Goal: Information Seeking & Learning: Learn about a topic

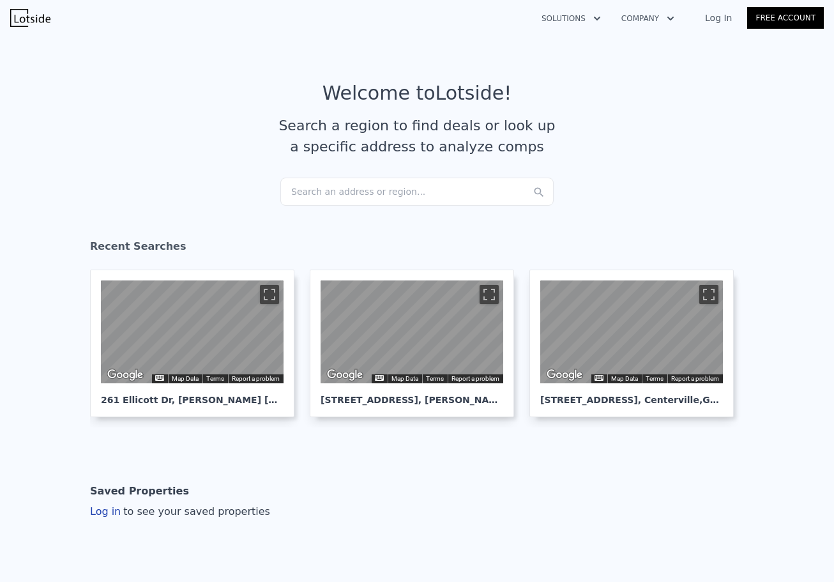
click at [404, 194] on div "Search an address or region..." at bounding box center [416, 192] width 273 height 28
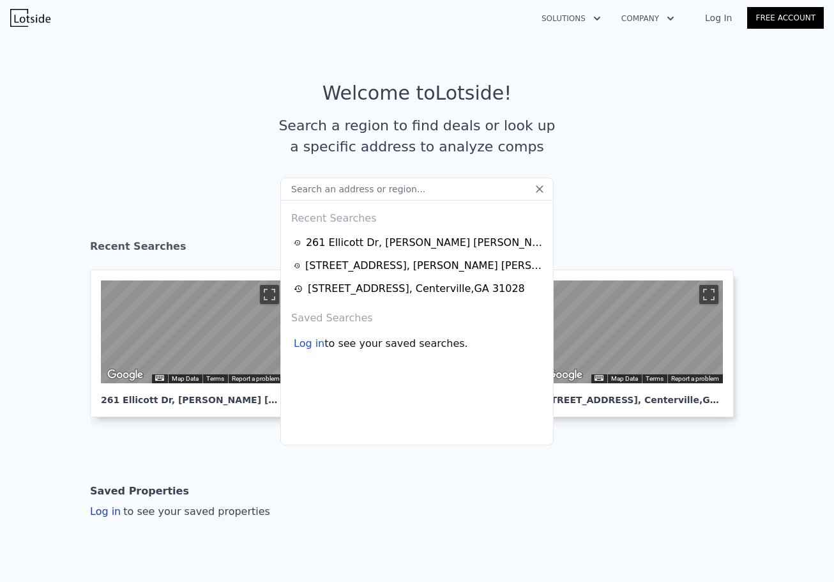
click at [405, 192] on input "text" at bounding box center [416, 189] width 273 height 23
click at [362, 191] on input "[PHONE_NUMBER]" at bounding box center [416, 189] width 273 height 23
paste input "[STREET_ADDRESS]"
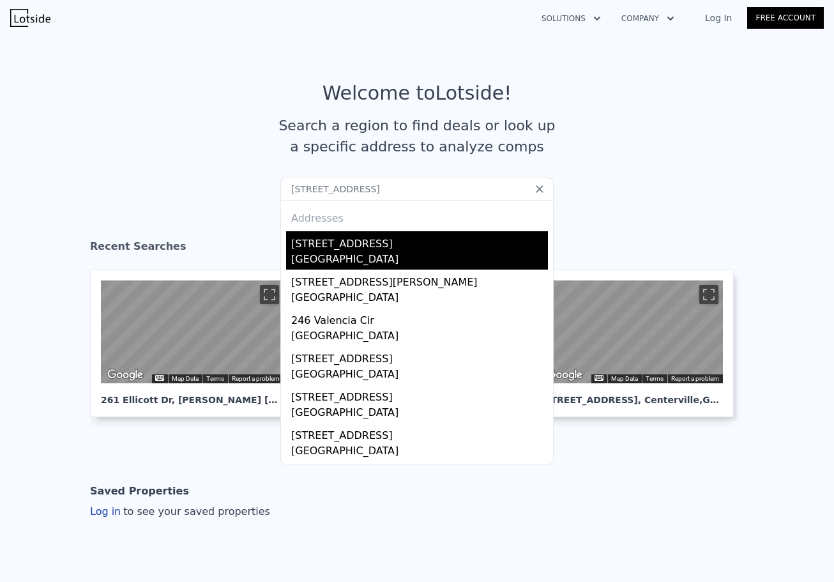
type input "[STREET_ADDRESS]"
click at [333, 249] on div "[STREET_ADDRESS]" at bounding box center [419, 241] width 257 height 20
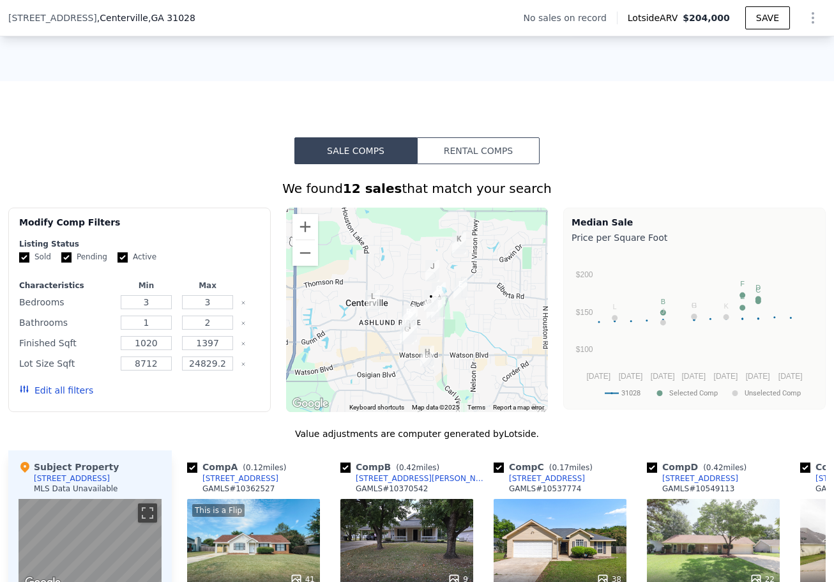
scroll to position [1018, 0]
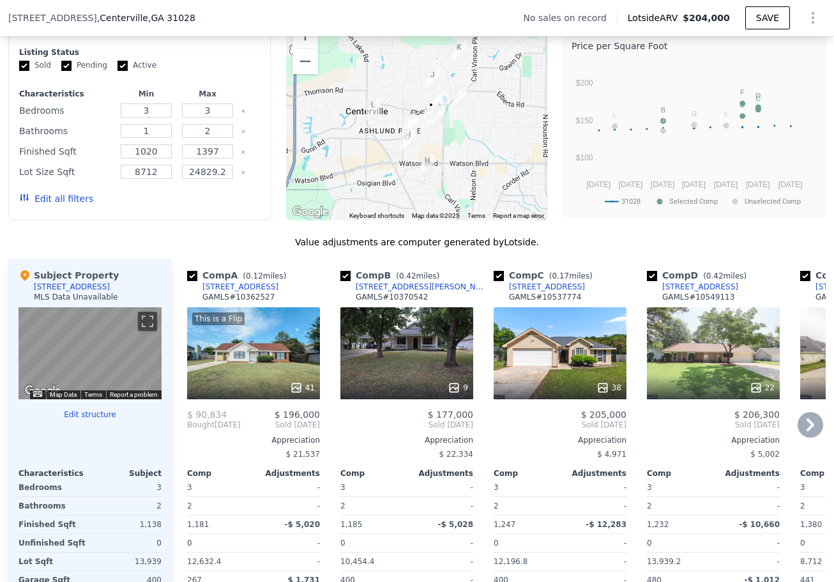
click at [808, 431] on icon at bounding box center [811, 424] width 8 height 13
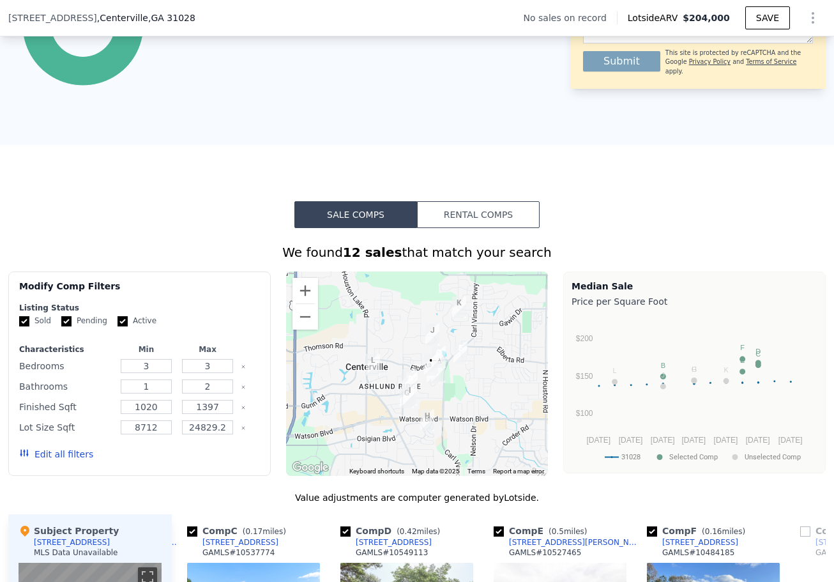
scroll to position [1146, 0]
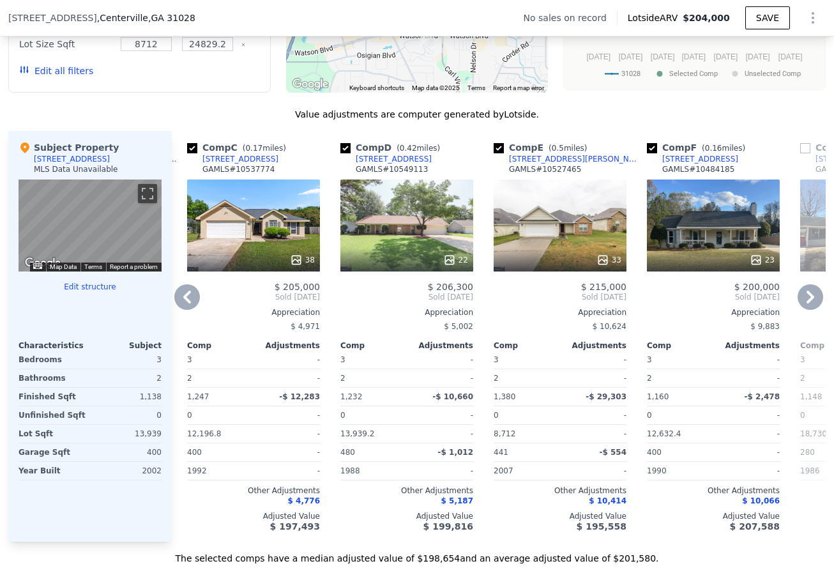
click at [801, 307] on icon at bounding box center [811, 297] width 26 height 26
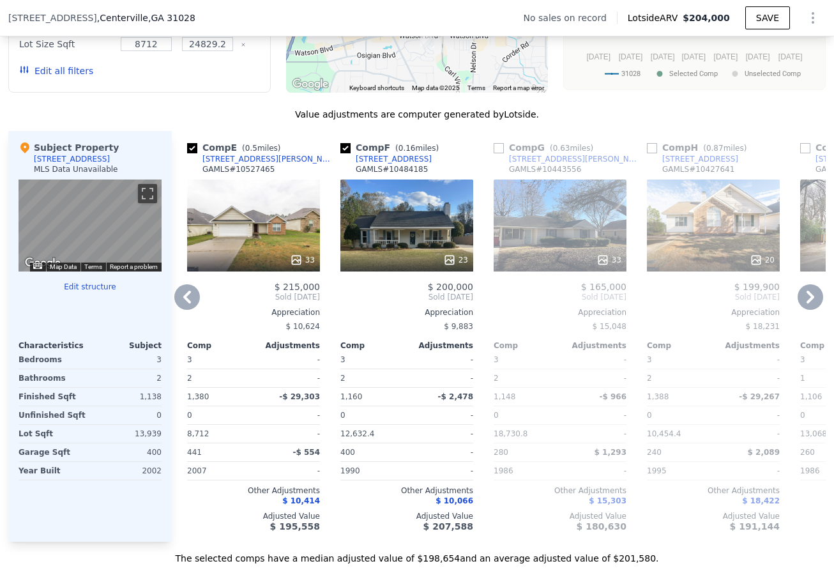
click at [176, 310] on icon at bounding box center [187, 297] width 26 height 26
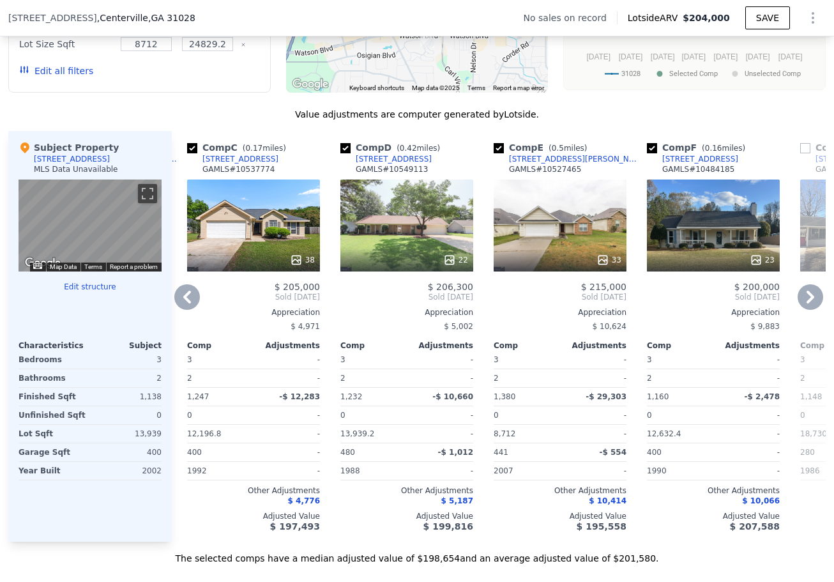
click at [176, 310] on icon at bounding box center [187, 297] width 26 height 26
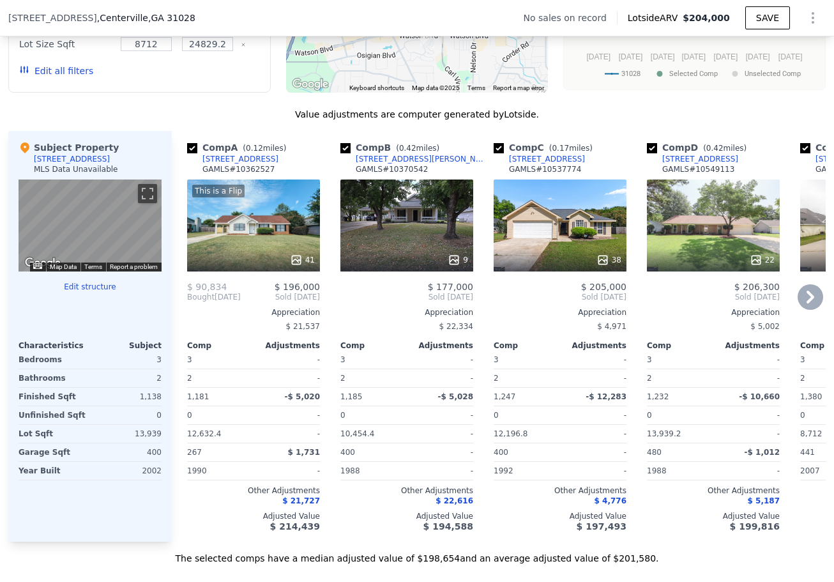
click at [176, 313] on div "Comp A ( 0.12 miles) [STREET_ADDRESS] # 10362527 This is a Flip 41 $ 90,834 $ 1…" at bounding box center [248, 336] width 153 height 411
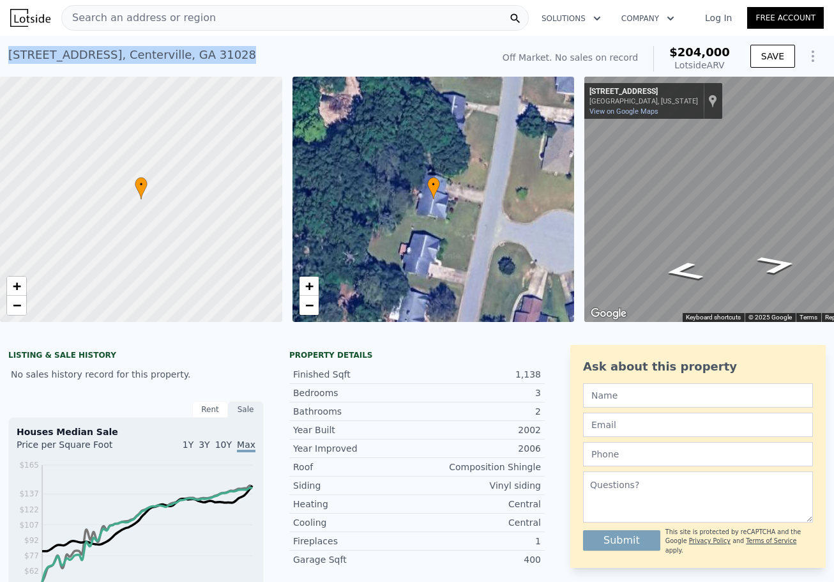
drag, startPoint x: 4, startPoint y: 53, endPoint x: 232, endPoint y: 49, distance: 227.5
click at [232, 49] on div "[STREET_ADDRESS] No sales on record (~ARV $204k )" at bounding box center [247, 59] width 479 height 36
copy div "[STREET_ADDRESS]"
